Goal: Information Seeking & Learning: Learn about a topic

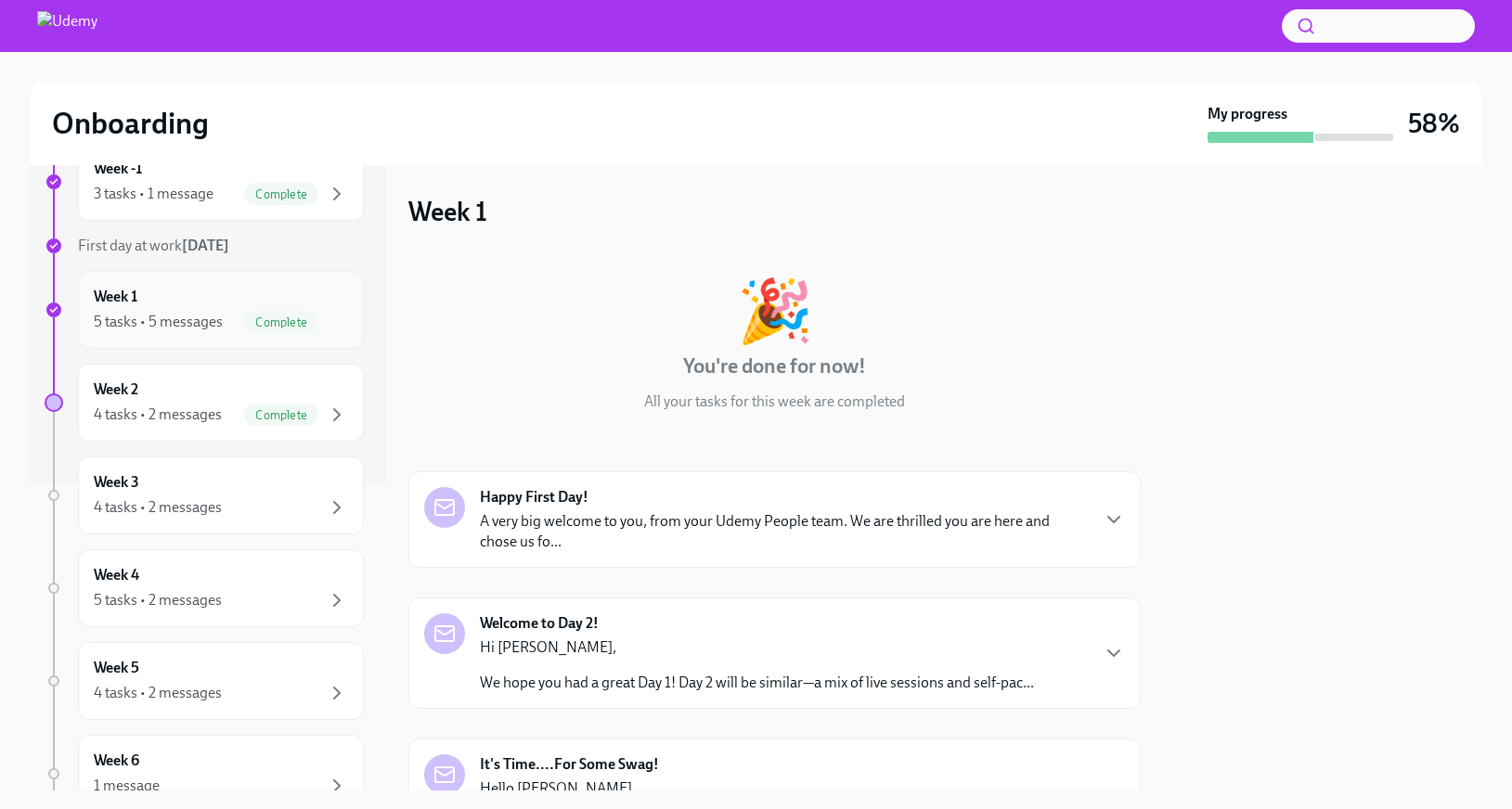
scroll to position [341, 0]
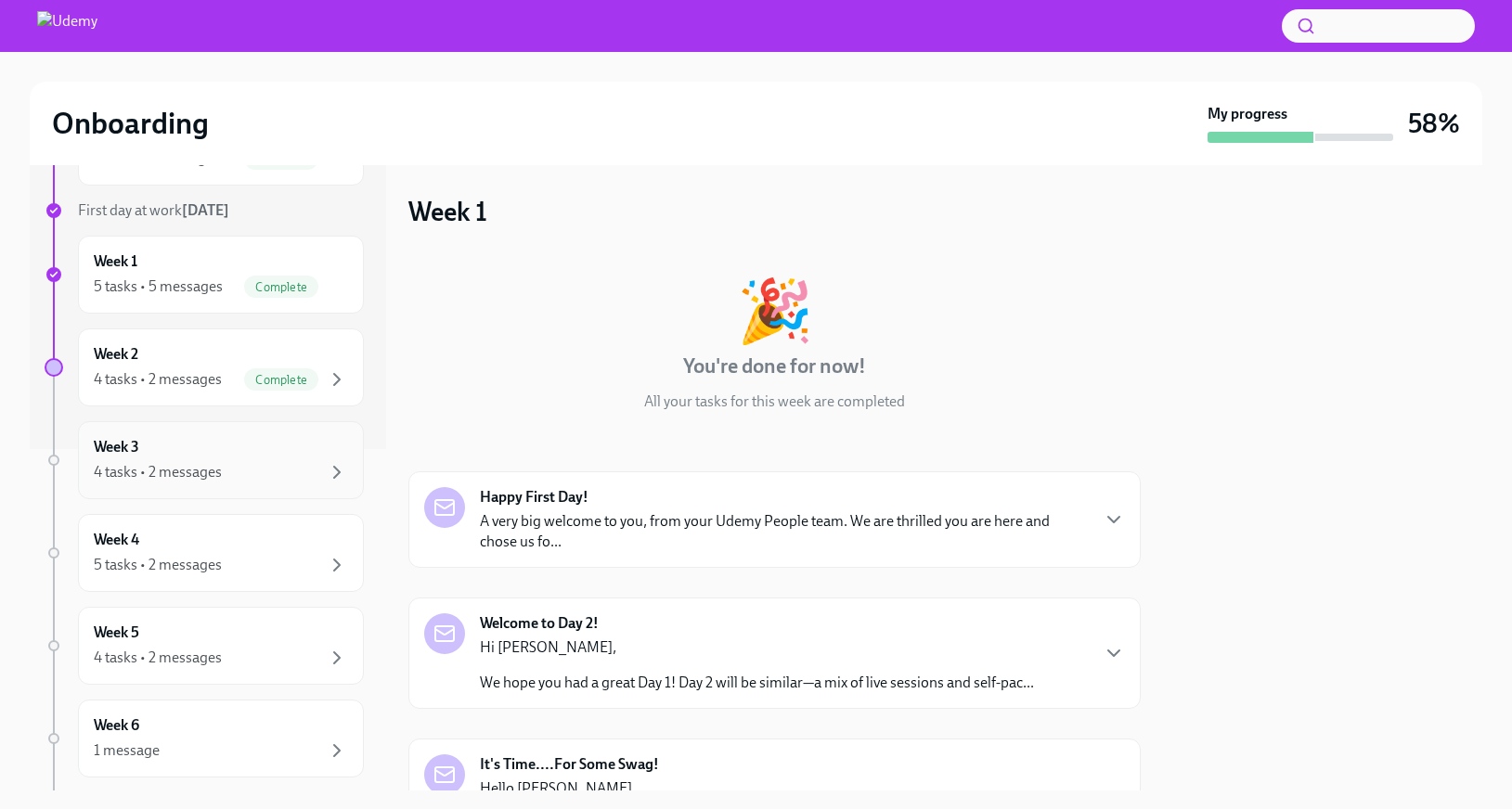
click at [317, 473] on div "4 tasks • 2 messages" at bounding box center [220, 472] width 254 height 22
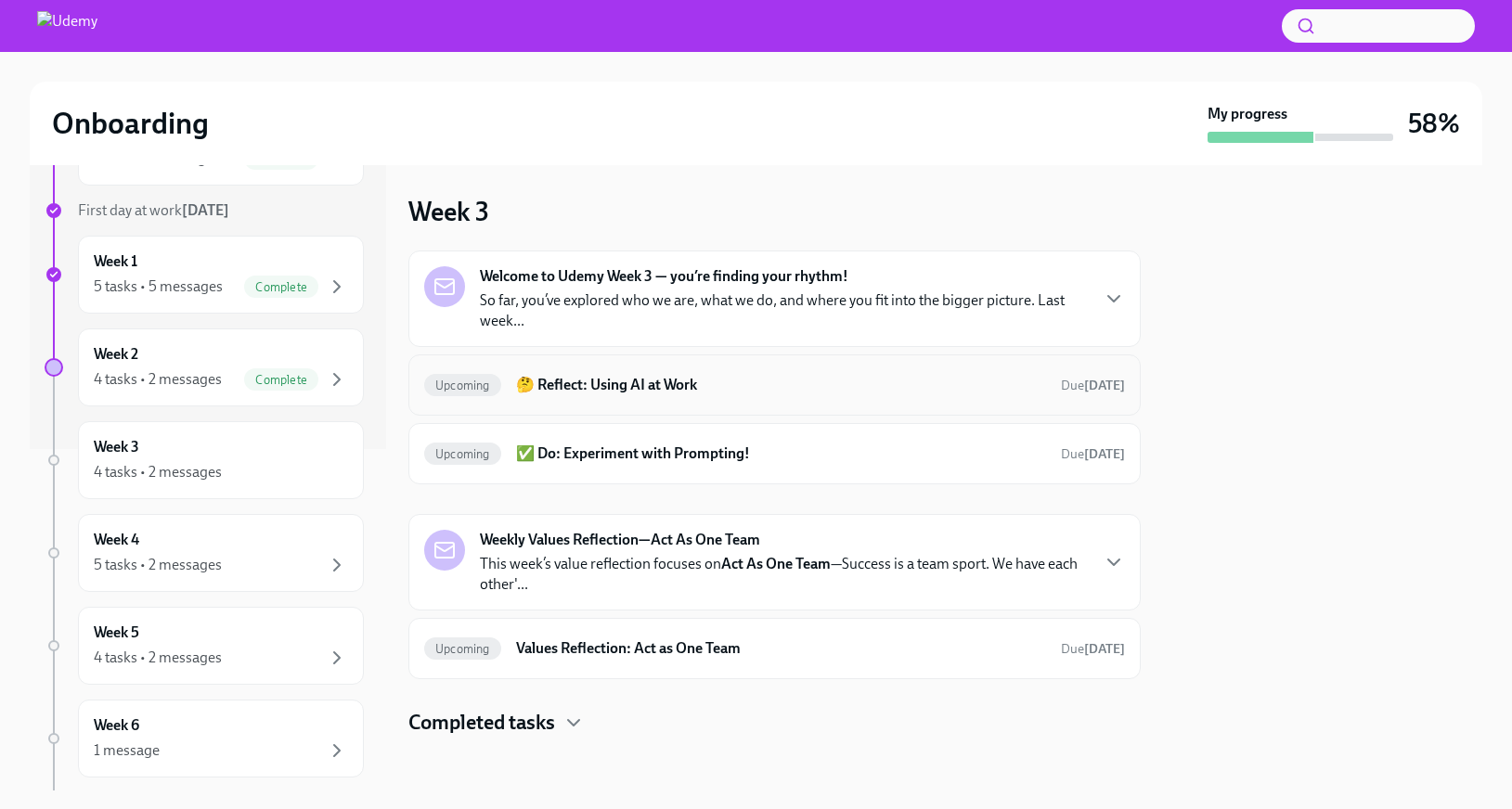
click at [683, 412] on div "Upcoming 🤔 Reflect: Using AI at Work Due [DATE]" at bounding box center [774, 385] width 732 height 61
click at [625, 376] on h6 "🤔 Reflect: Using AI at Work" at bounding box center [781, 385] width 530 height 20
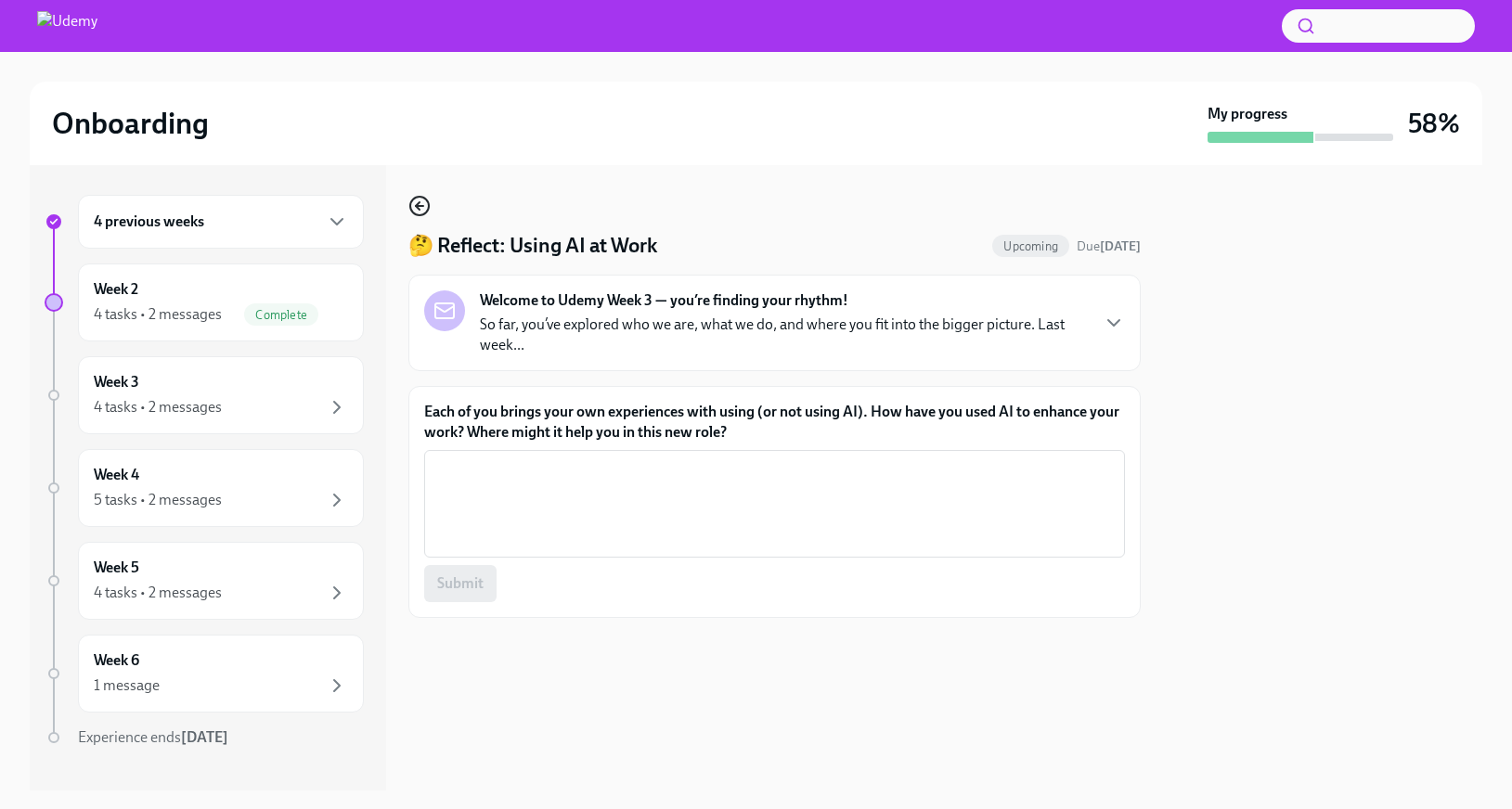
click at [421, 210] on icon "button" at bounding box center [419, 206] width 22 height 22
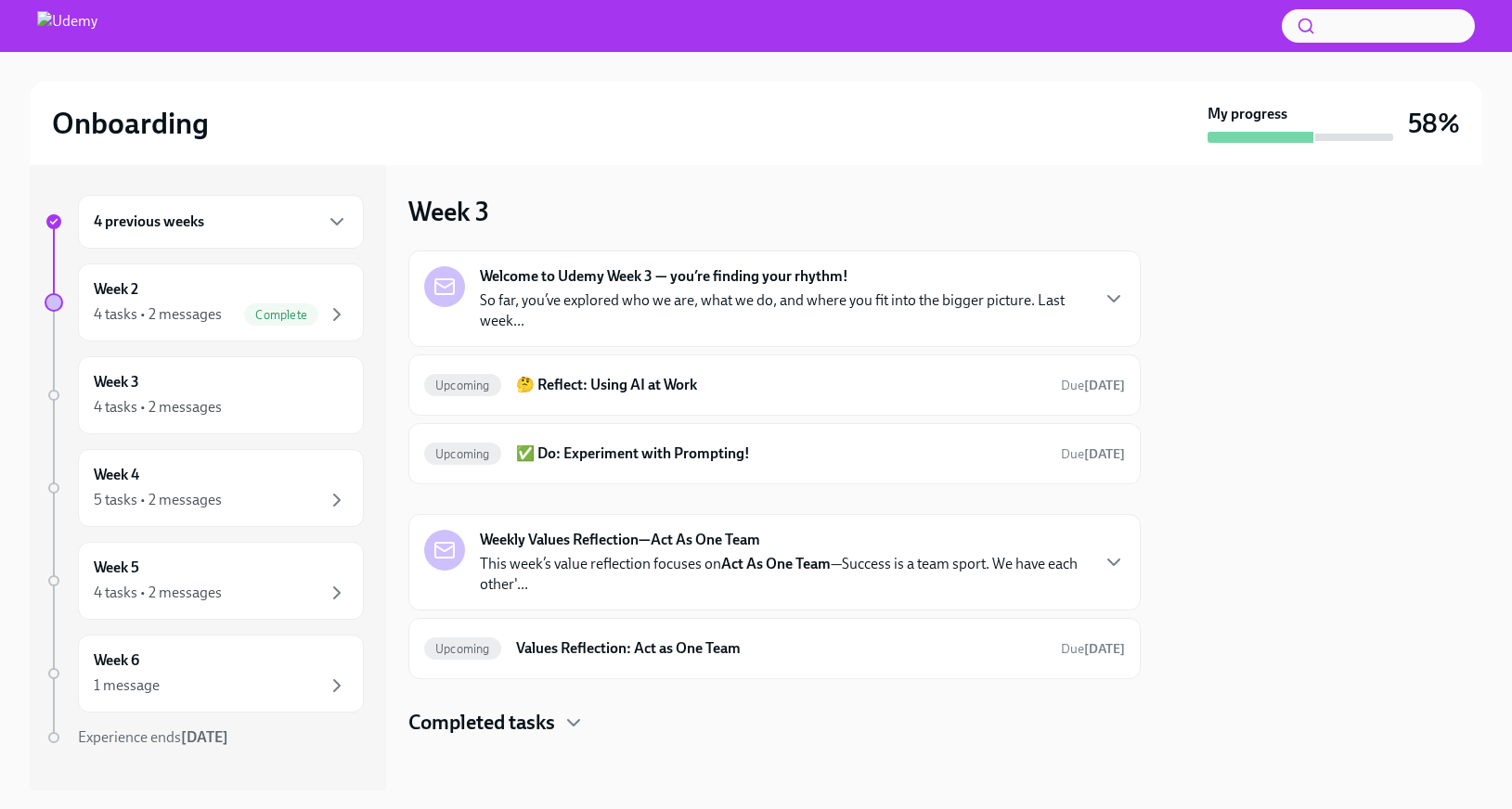
click at [674, 302] on p "So far, you’ve explored who we are, what we do, and where you fit into the bigg…" at bounding box center [783, 311] width 607 height 41
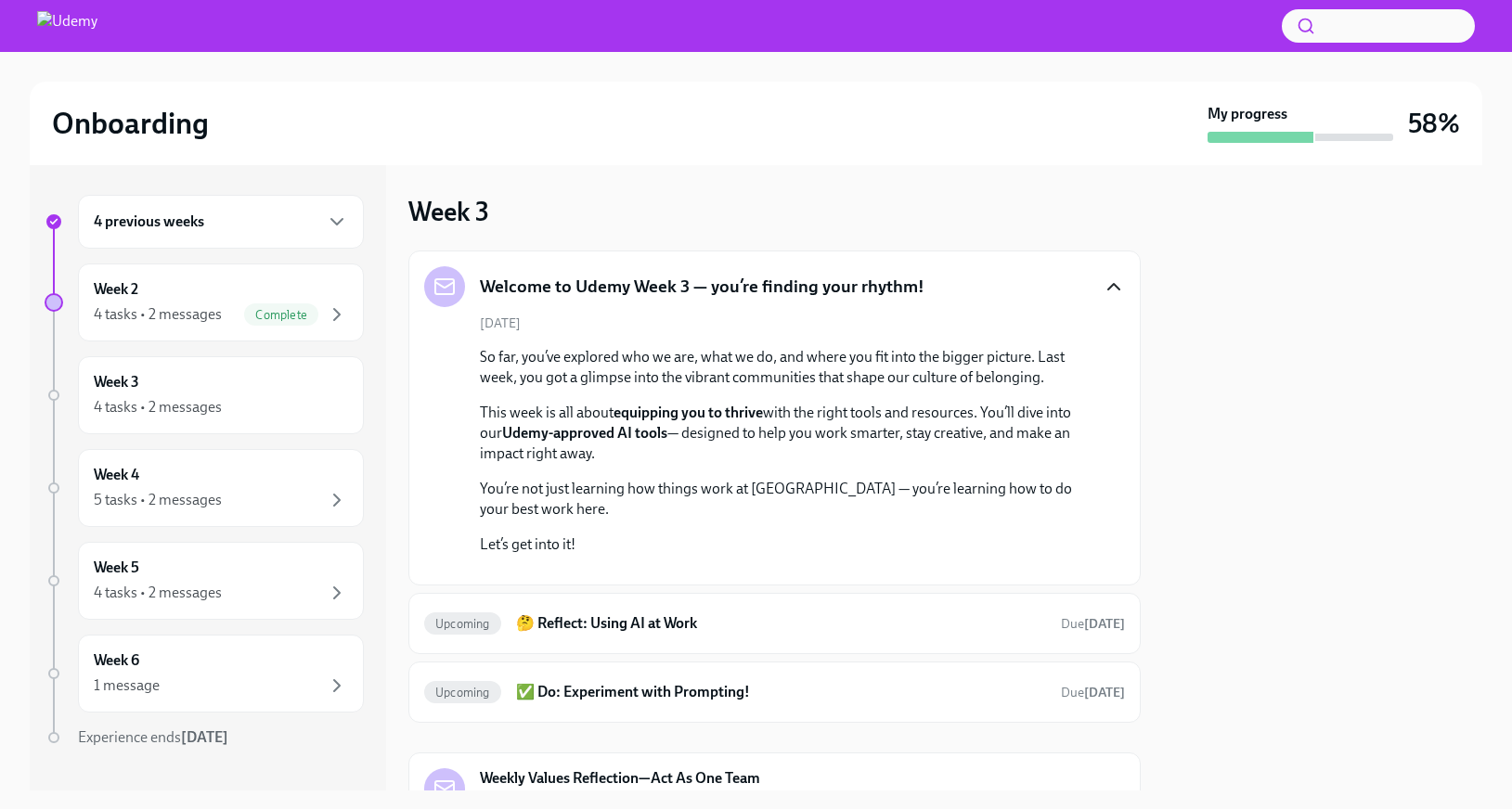
click at [1111, 288] on icon "button" at bounding box center [1113, 287] width 22 height 22
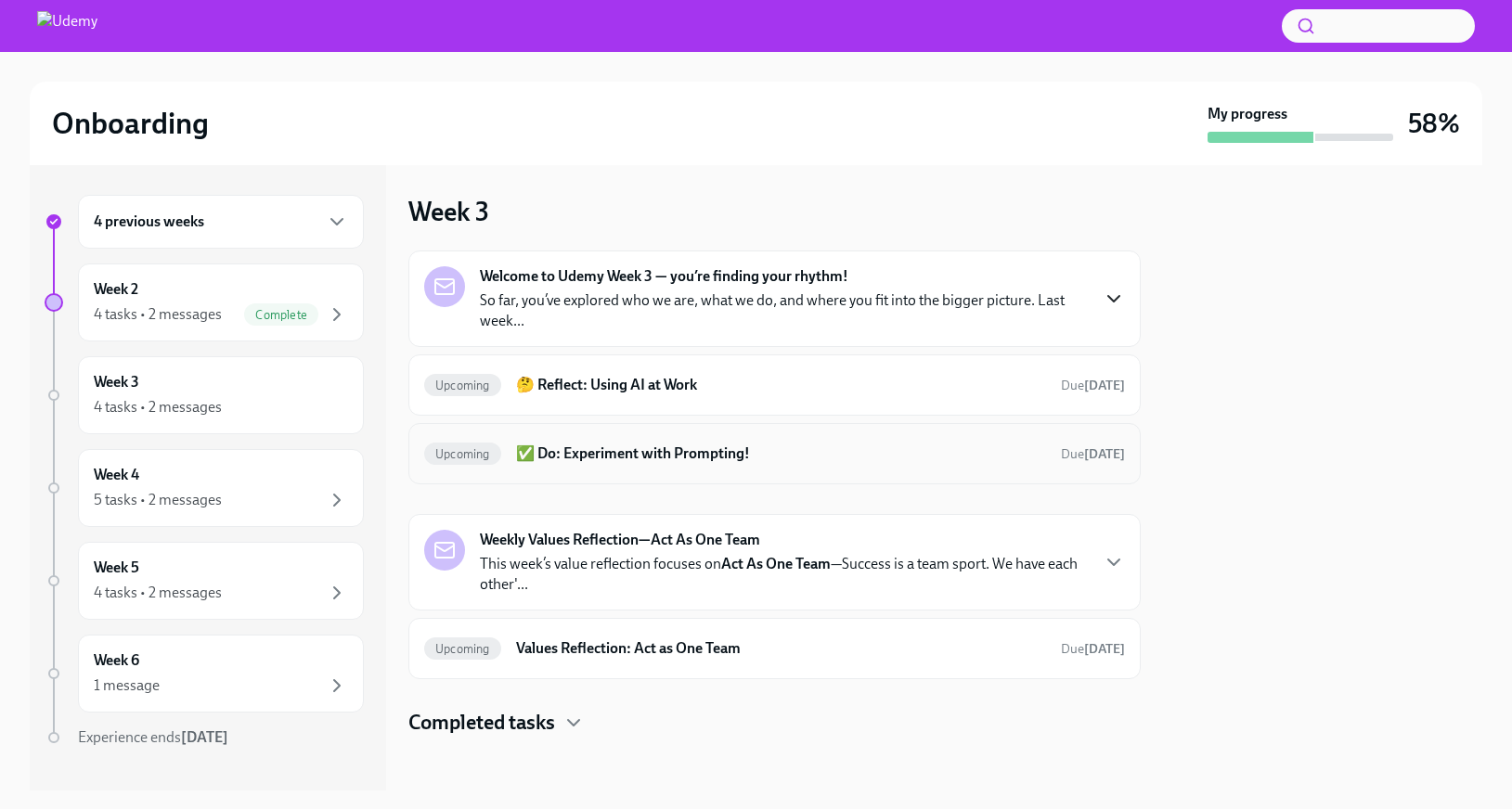
scroll to position [6, 0]
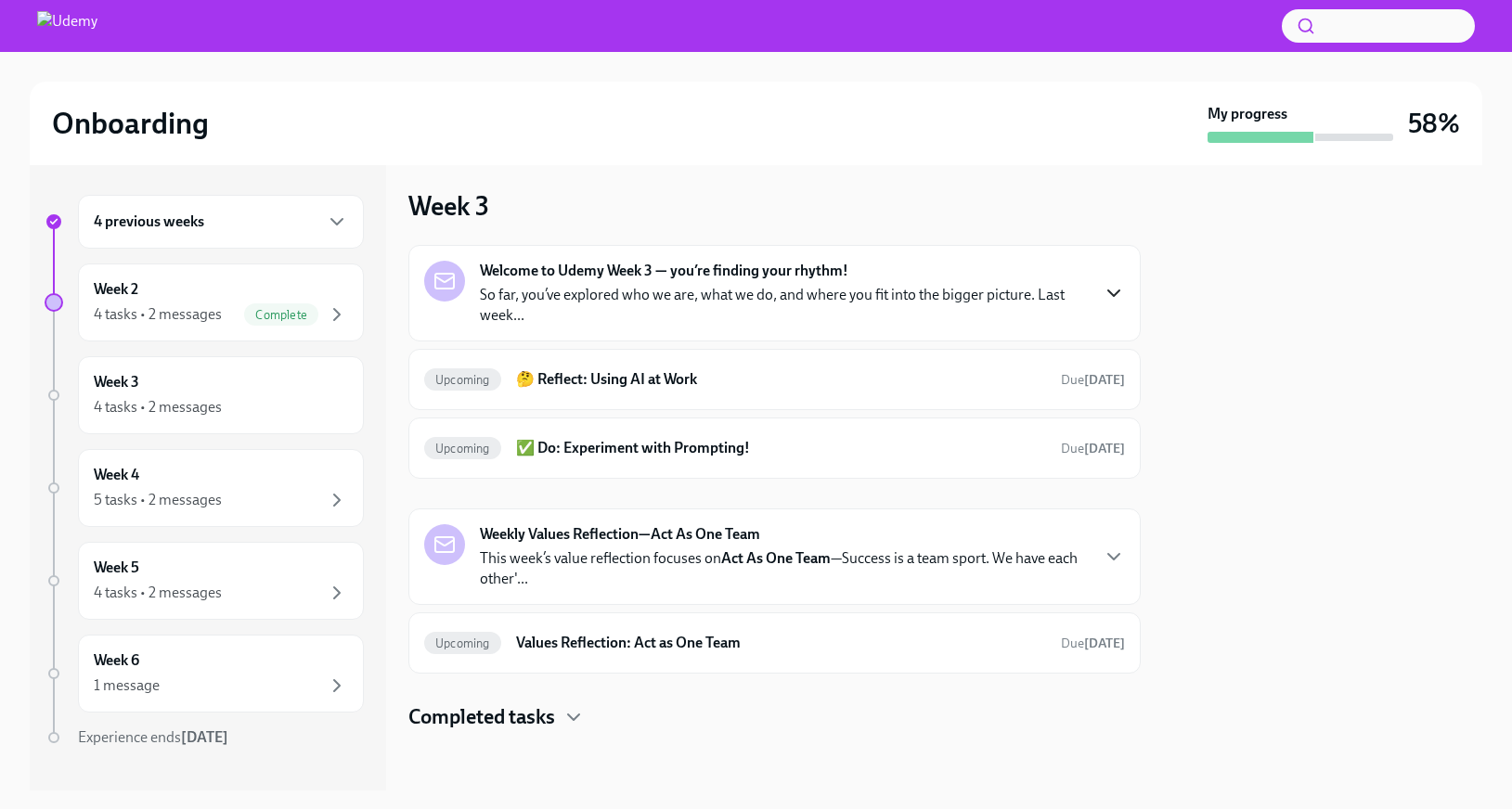
click at [555, 716] on h4 "Completed tasks" at bounding box center [482, 717] width 146 height 28
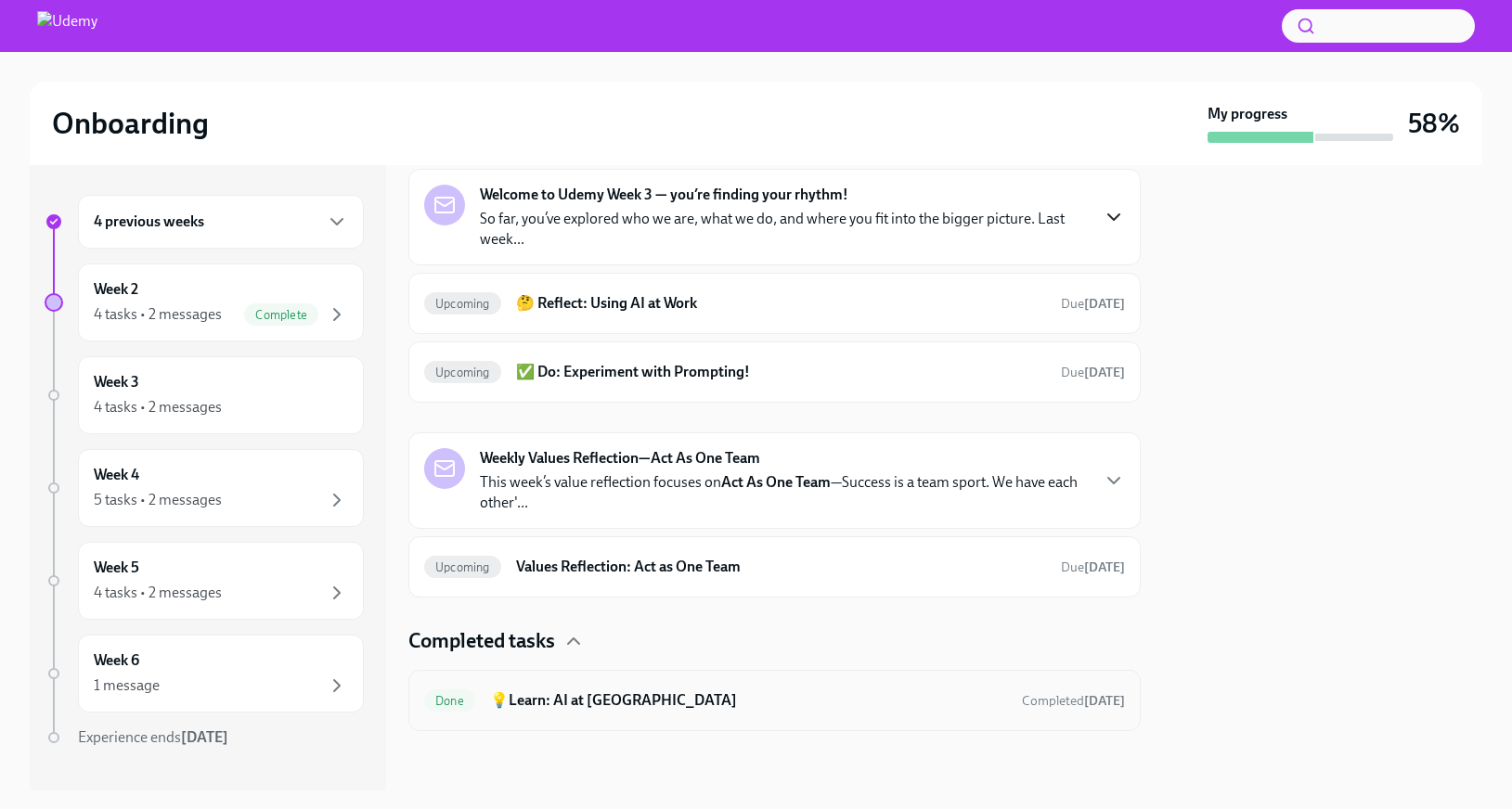
click at [613, 695] on h6 "💡Learn: AI at [GEOGRAPHIC_DATA]" at bounding box center [749, 700] width 517 height 20
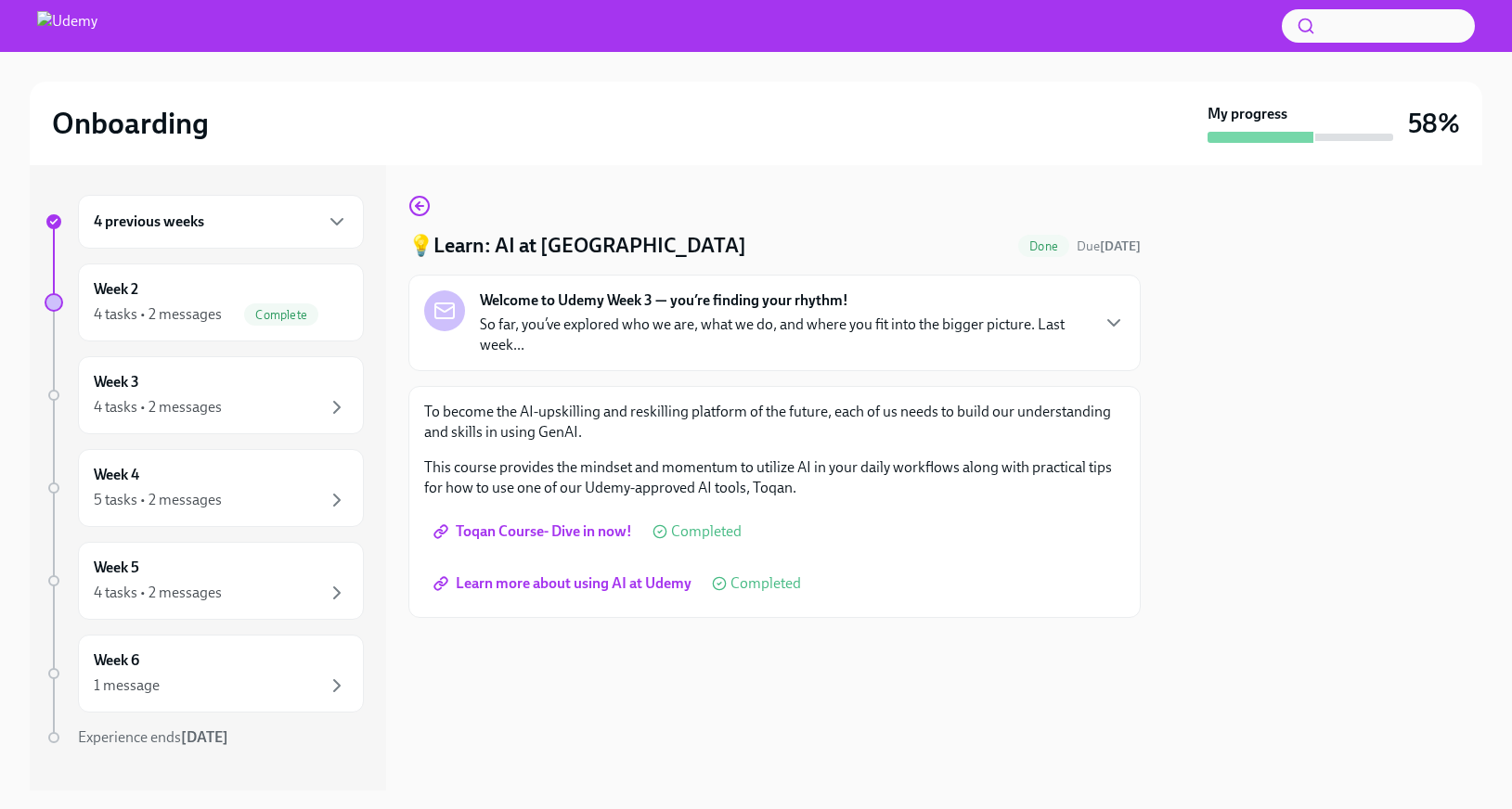
click at [545, 585] on span "Learn more about using AI at Udemy" at bounding box center [563, 583] width 254 height 19
click at [561, 590] on span "Learn more about using AI at Udemy" at bounding box center [563, 583] width 254 height 19
